Goal: Check status

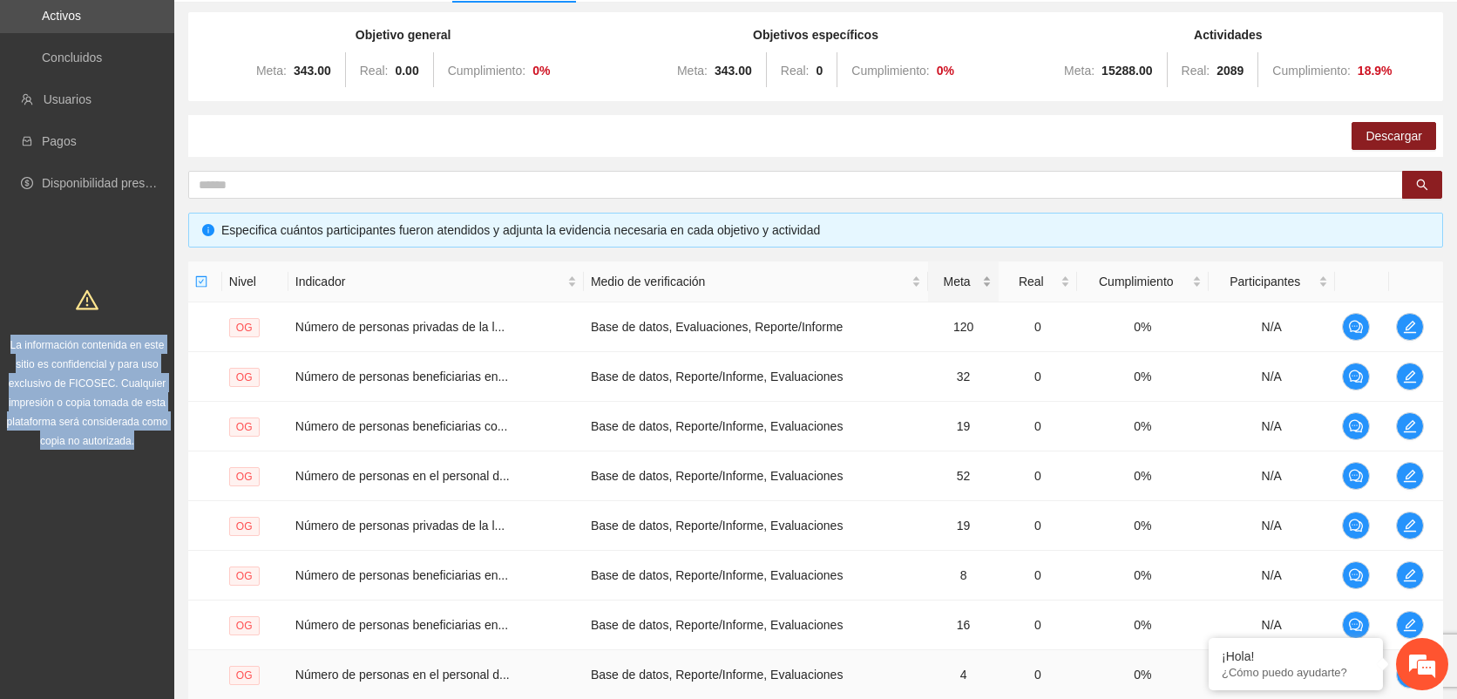
scroll to position [51, 0]
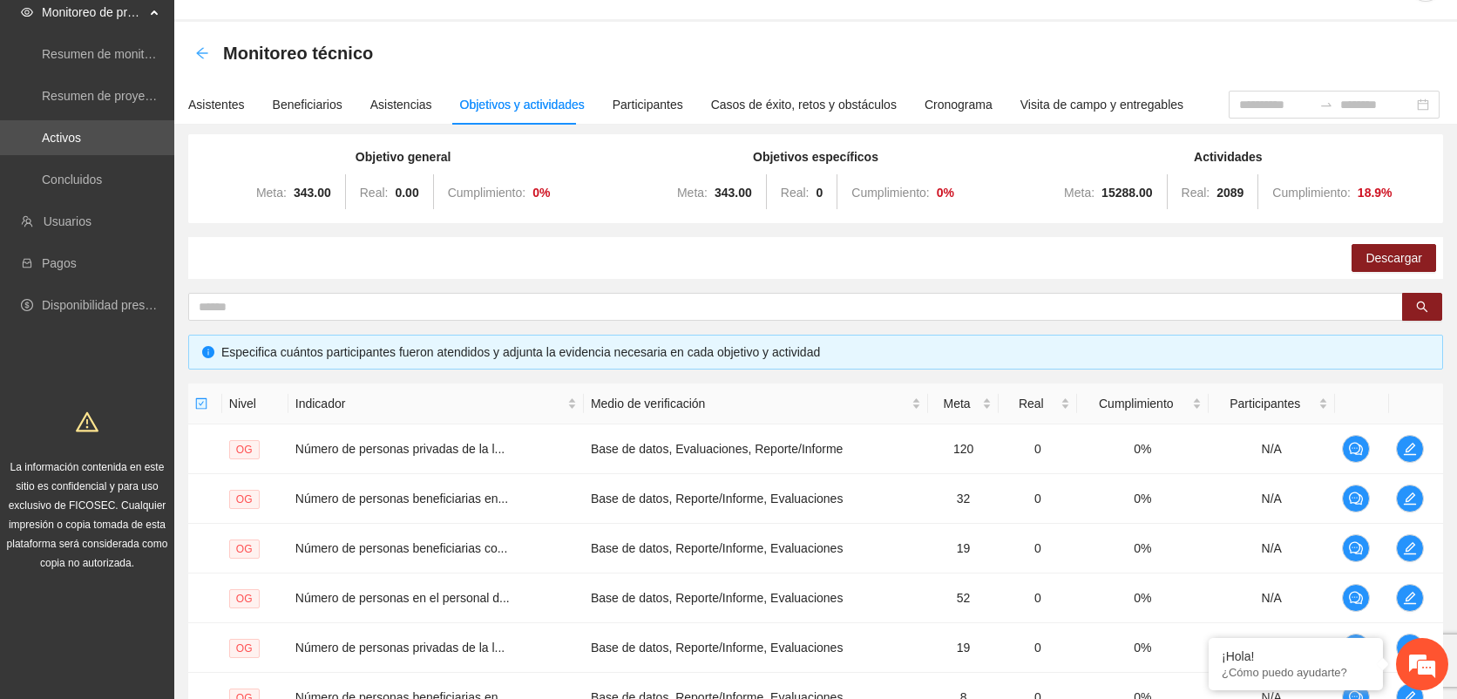
click at [202, 58] on icon "arrow-left" at bounding box center [201, 52] width 11 height 11
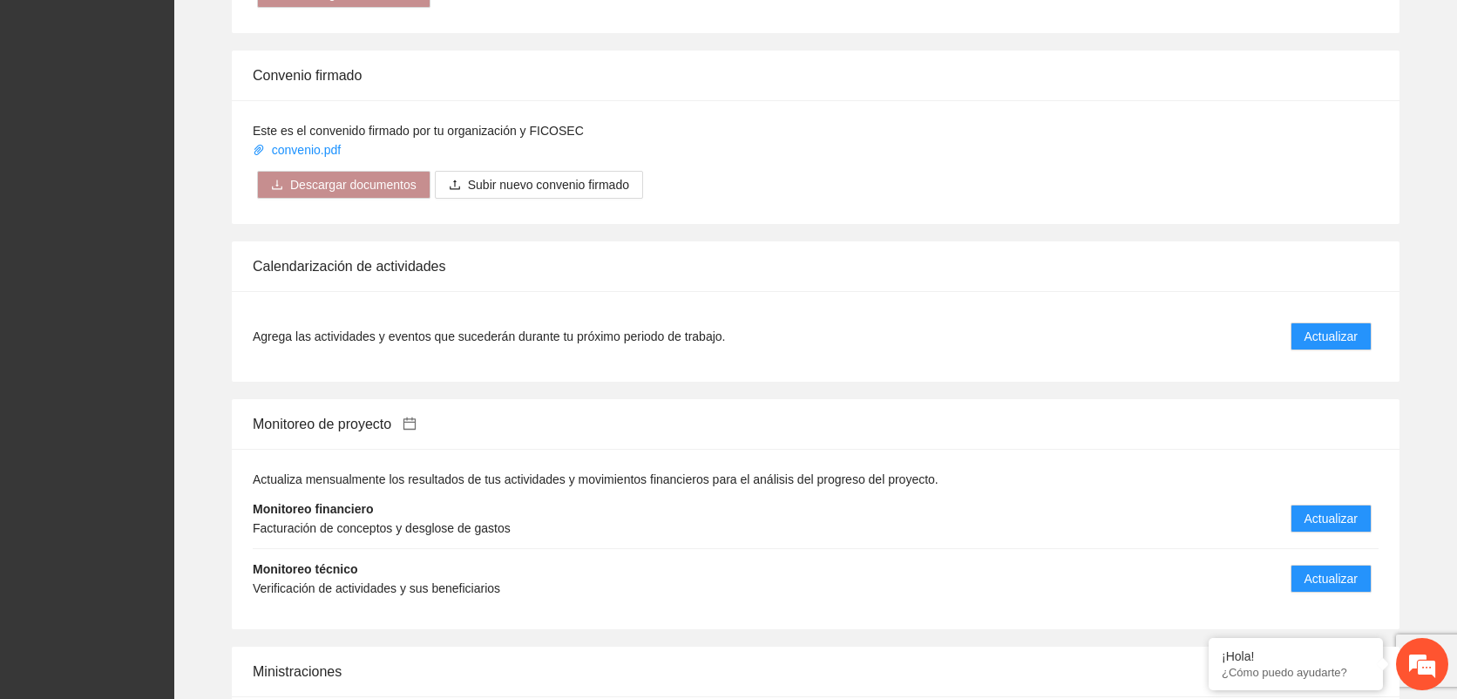
scroll to position [3001, 0]
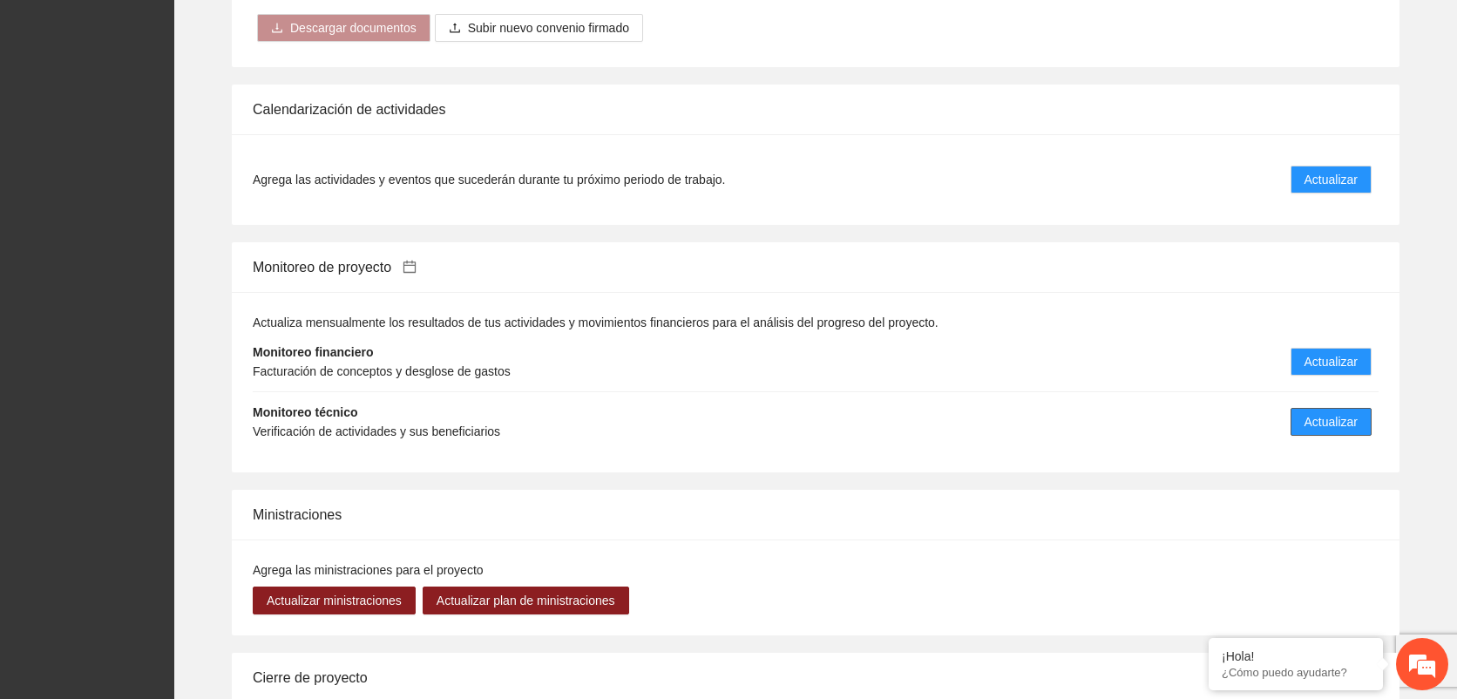
click at [1310, 412] on span "Actualizar" at bounding box center [1330, 421] width 53 height 19
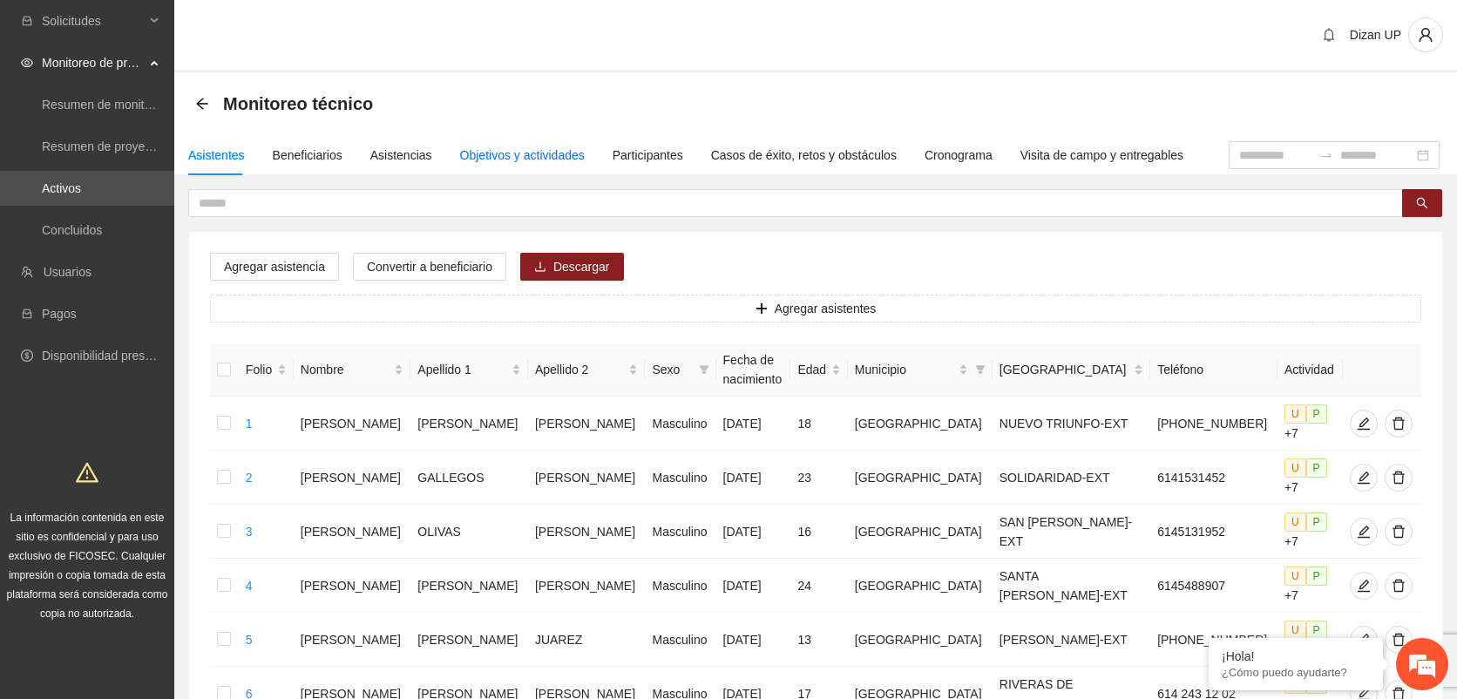
click at [534, 157] on div "Objetivos y actividades" at bounding box center [522, 155] width 125 height 19
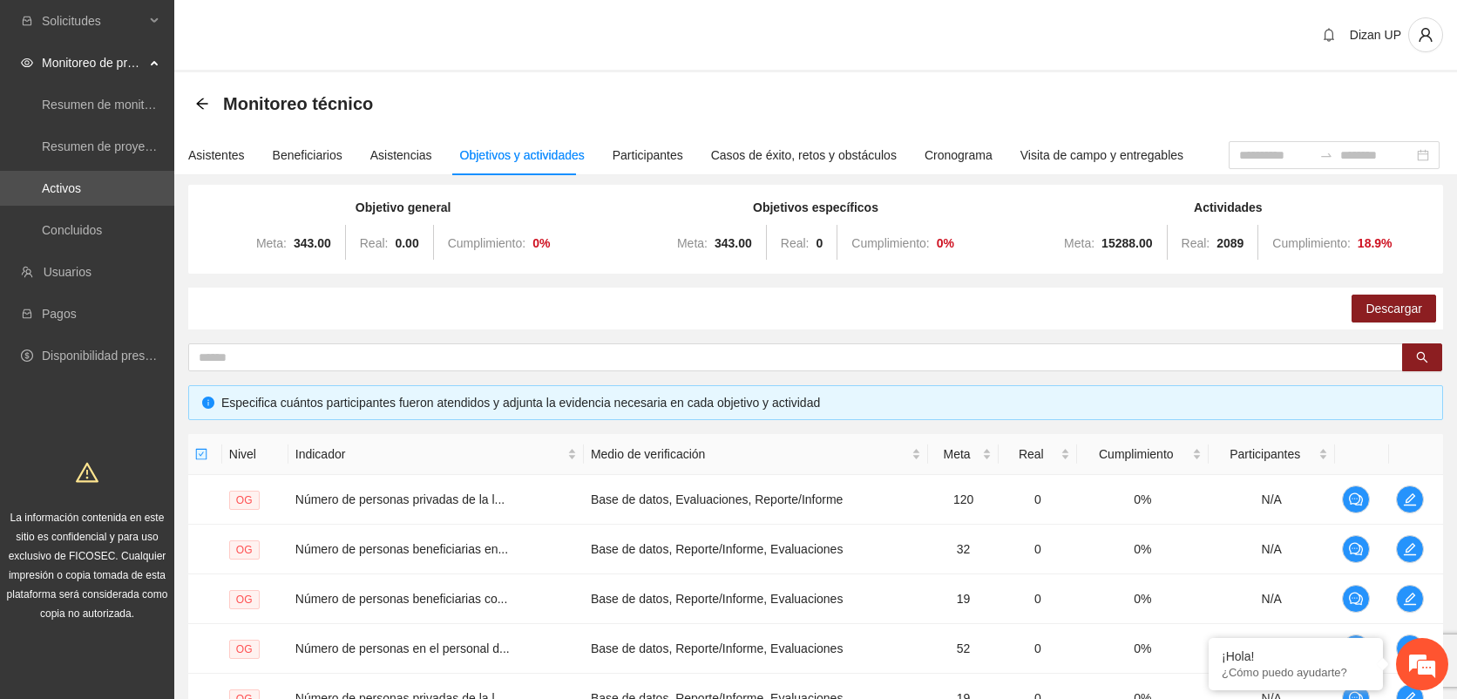
drag, startPoint x: 558, startPoint y: 210, endPoint x: 592, endPoint y: 254, distance: 55.8
click at [558, 210] on div "Objetivo general Meta: 343.00 Real: 0.00 Cumplimiento: 0 %" at bounding box center [402, 229] width 403 height 63
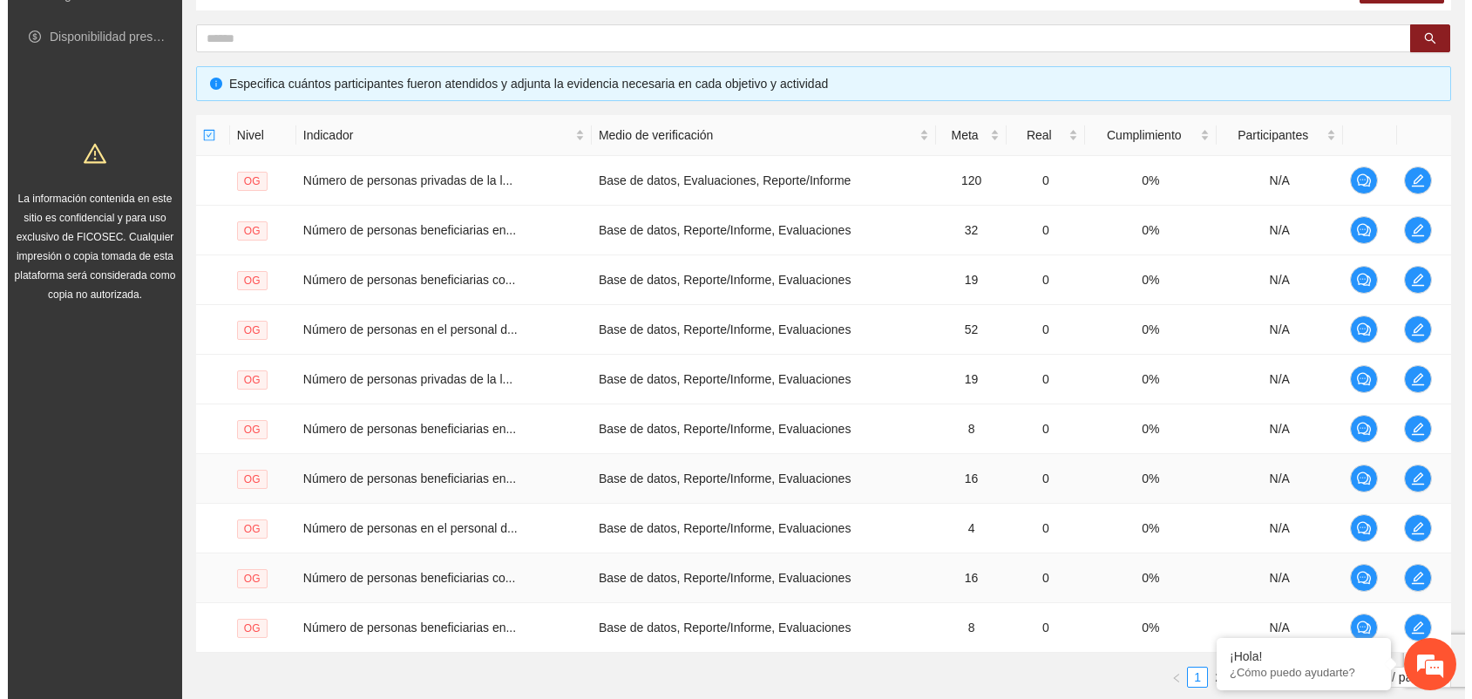
scroll to position [438, 0]
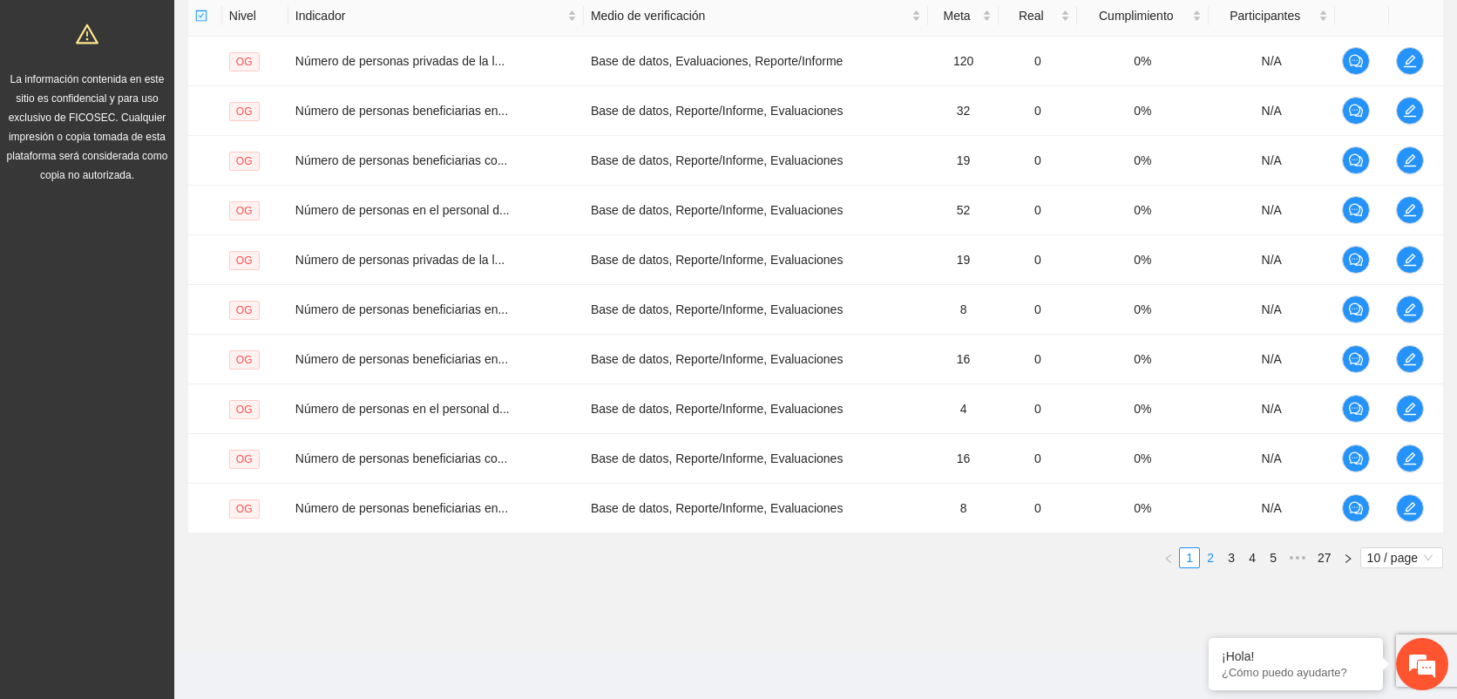
click at [1211, 553] on link "2" at bounding box center [1210, 557] width 19 height 19
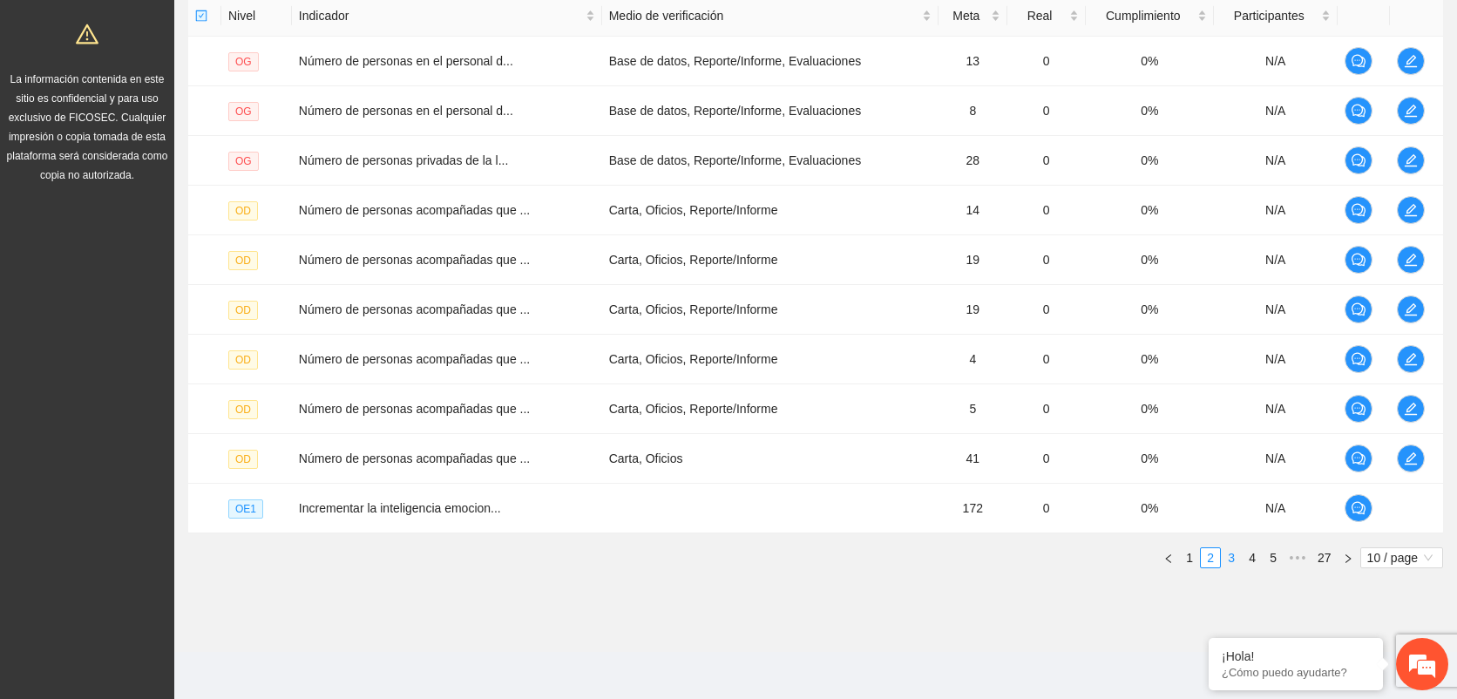
click at [1235, 558] on link "3" at bounding box center [1231, 557] width 19 height 19
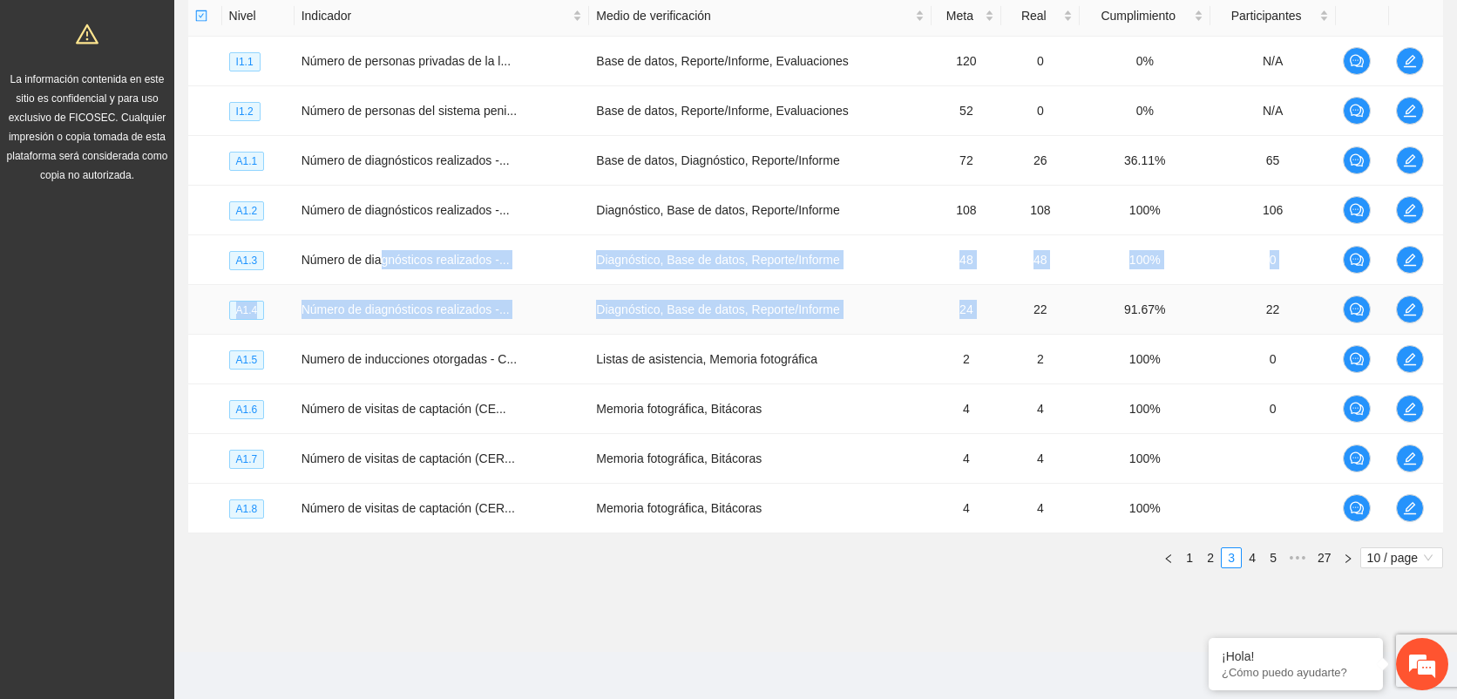
drag, startPoint x: 383, startPoint y: 253, endPoint x: 1014, endPoint y: 286, distance: 631.7
click at [1014, 286] on tbody "I1.1 Número de personas privadas de la l... Base de datos, Reporte/Informe, Eva…" at bounding box center [815, 285] width 1255 height 497
click at [1411, 253] on icon "edit" at bounding box center [1410, 260] width 14 height 14
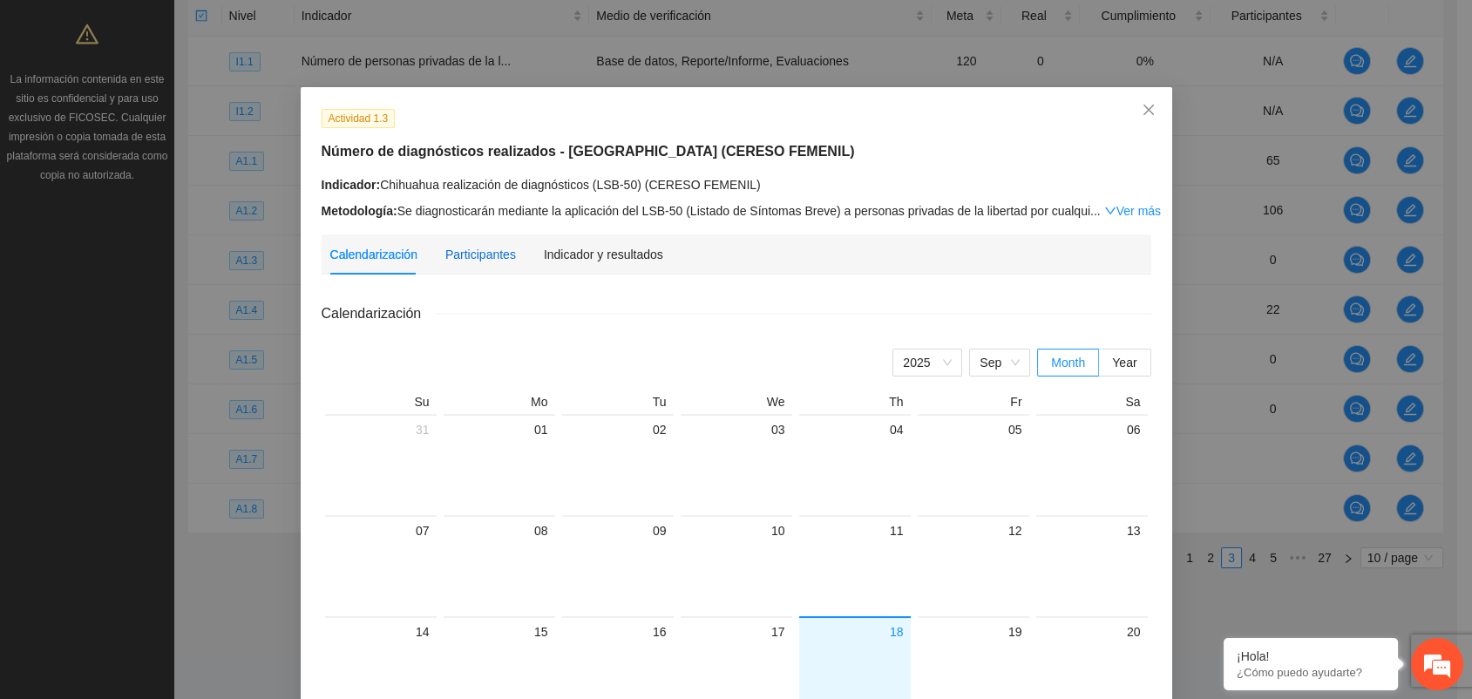
click at [480, 260] on div "Participantes" at bounding box center [480, 254] width 71 height 19
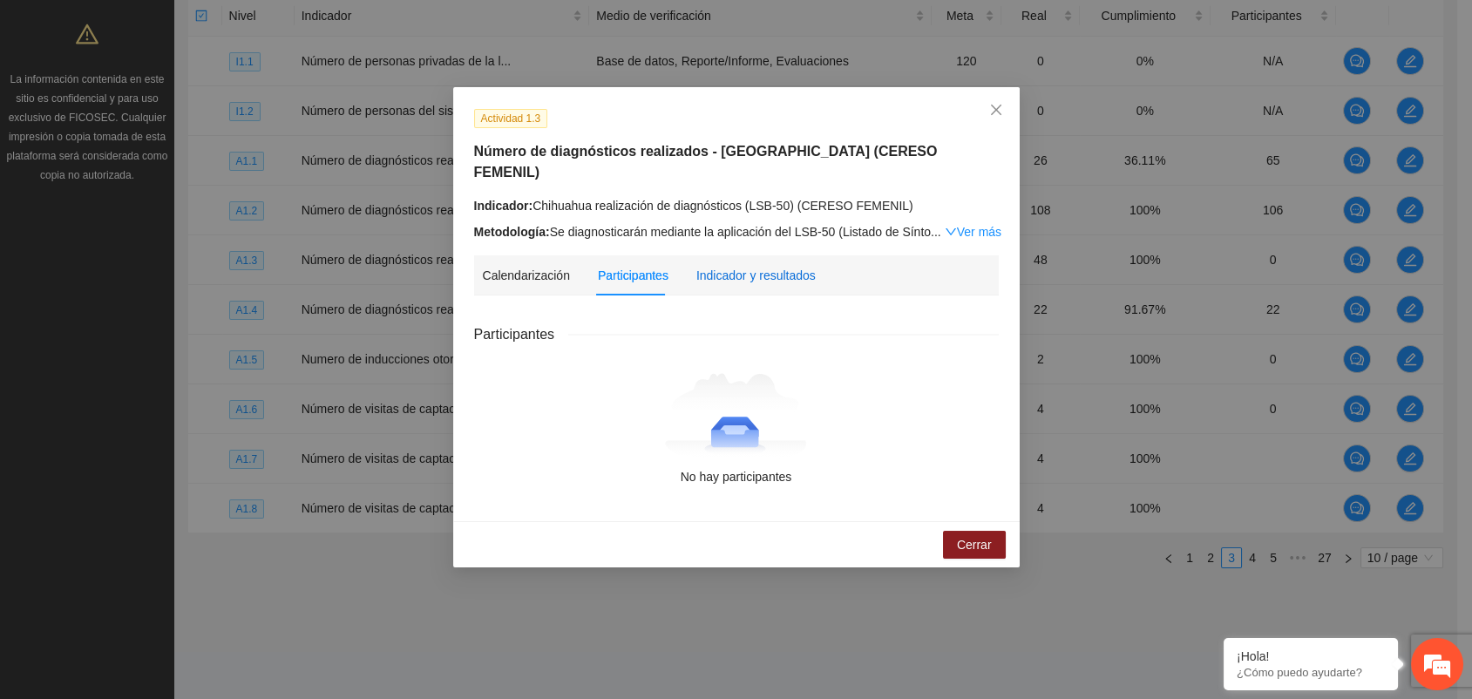
click at [741, 266] on div "Indicador y resultados" at bounding box center [755, 275] width 119 height 19
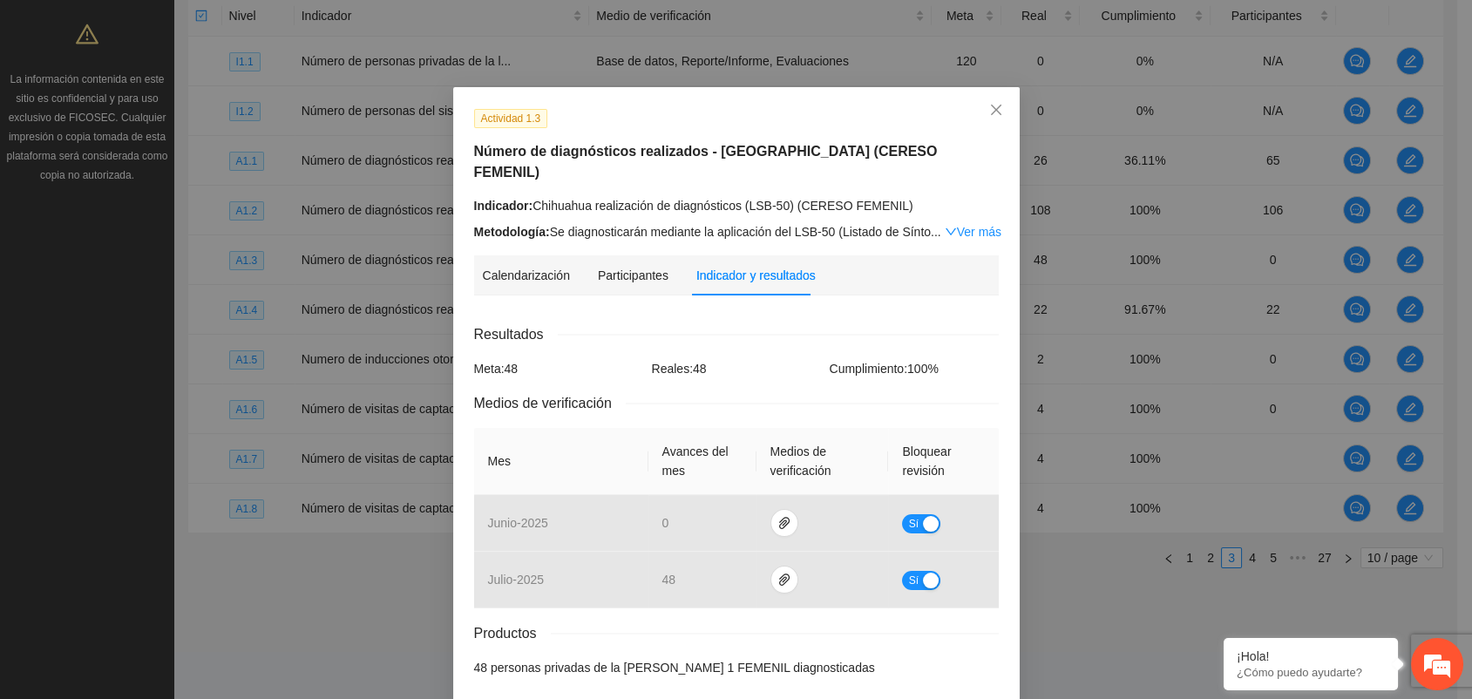
drag, startPoint x: 544, startPoint y: 173, endPoint x: 825, endPoint y: 179, distance: 281.5
click at [825, 196] on div "Indicador: Chihuahua realización de diagnósticos (LSB-50) (CERESO FEMENIL)" at bounding box center [736, 205] width 525 height 19
drag, startPoint x: 592, startPoint y: 183, endPoint x: 927, endPoint y: 176, distance: 335.5
click at [927, 196] on div "Indicador: Chihuahua realización de diagnósticos (LSB-50) (CERESO FEMENIL)" at bounding box center [736, 205] width 525 height 19
drag, startPoint x: 646, startPoint y: 118, endPoint x: 787, endPoint y: 123, distance: 140.4
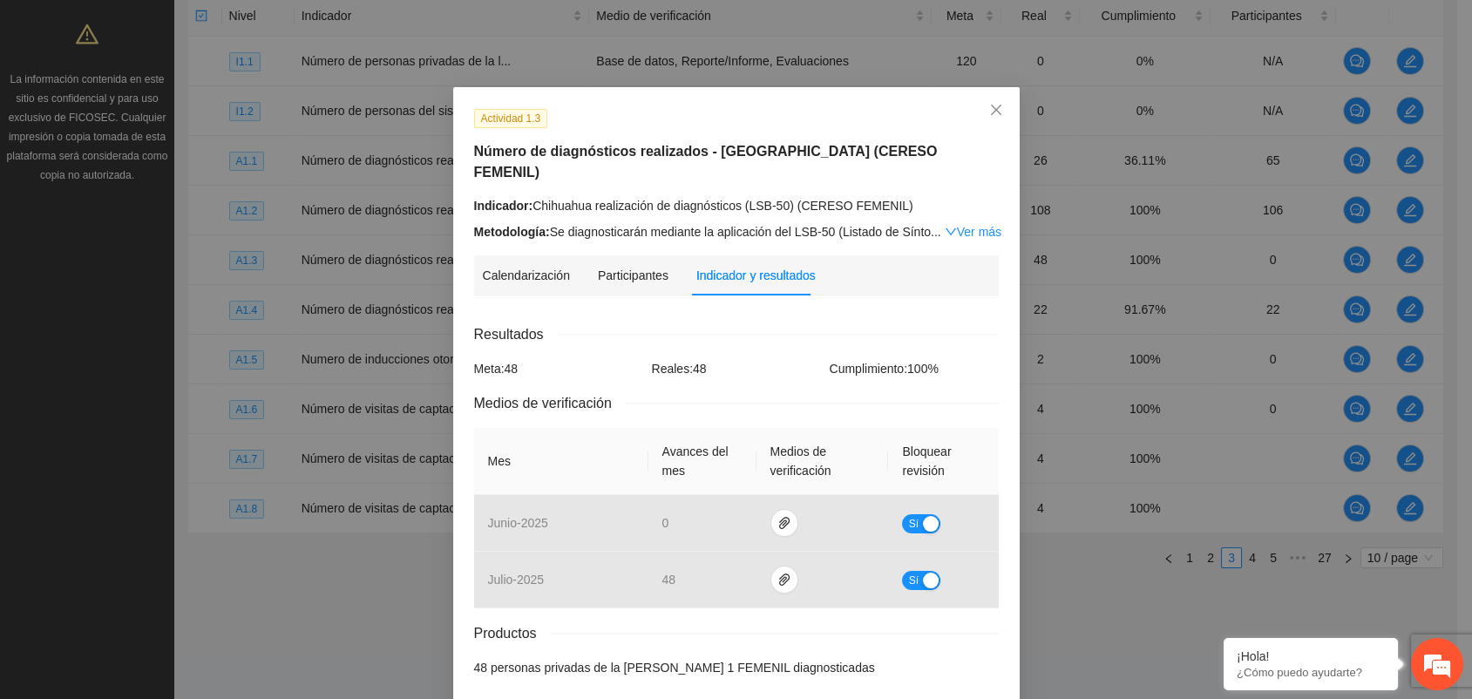
click at [787, 123] on div "Actividad 1.3 Número de diagnósticos realizados - [GEOGRAPHIC_DATA] (CERESO FEM…" at bounding box center [736, 398] width 566 height 623
